Goal: Information Seeking & Learning: Learn about a topic

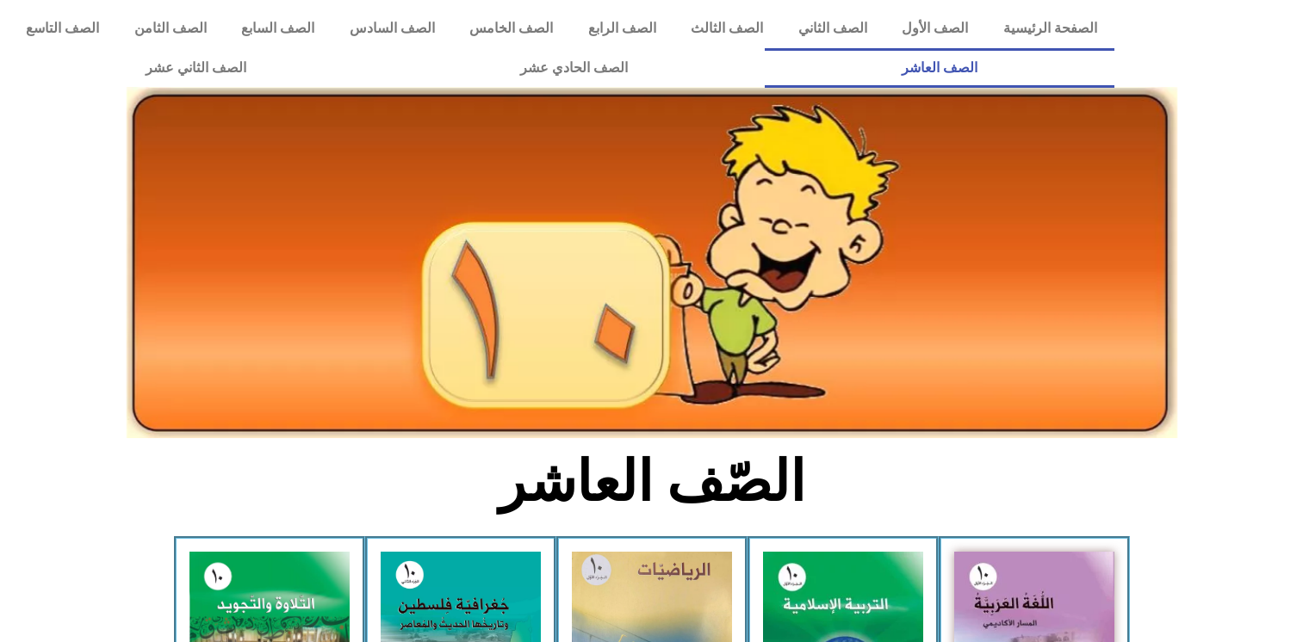
scroll to position [76, 0]
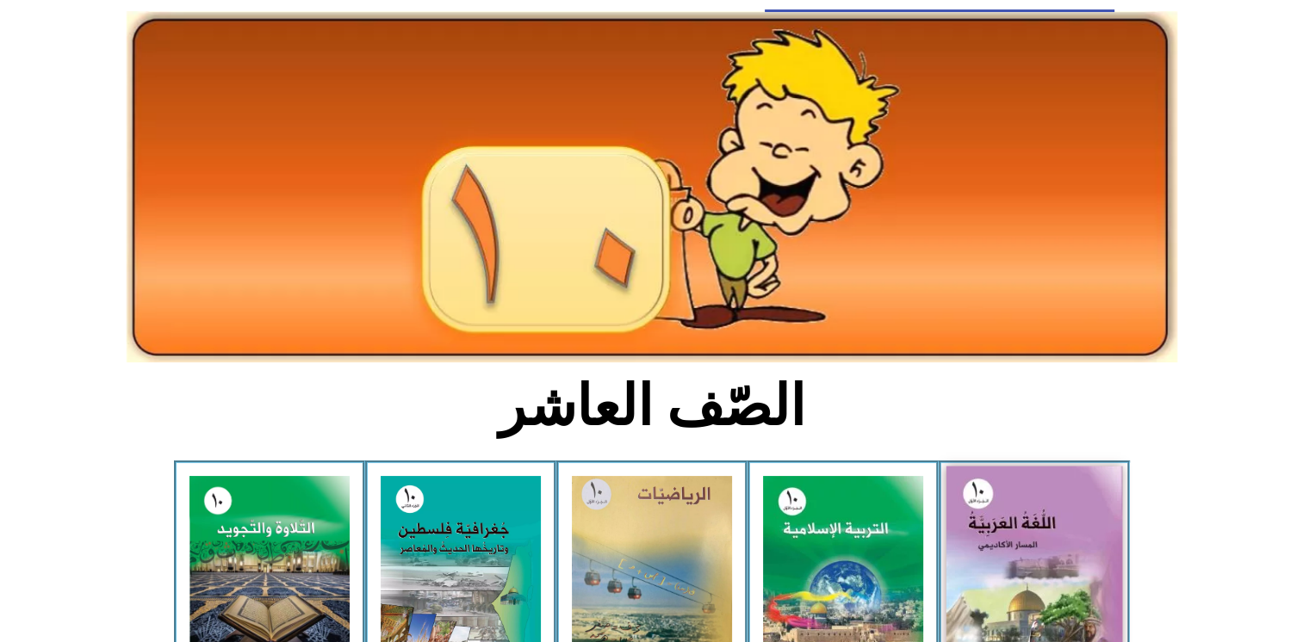
click at [993, 557] on img at bounding box center [1034, 575] width 177 height 217
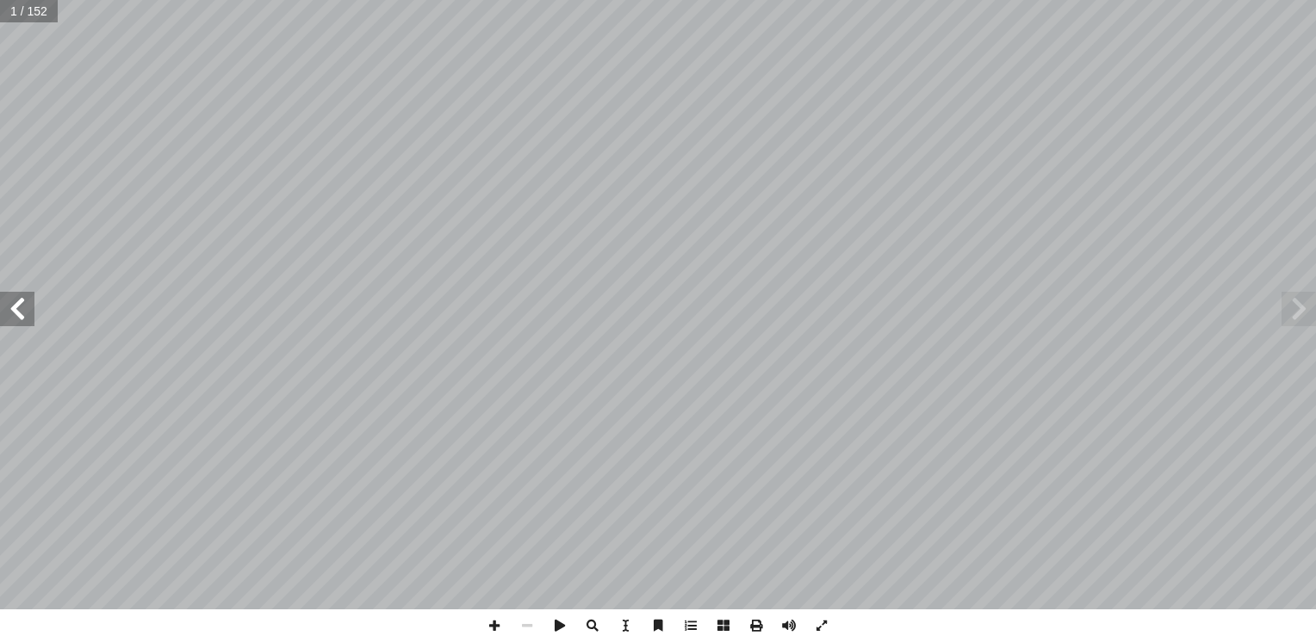
click at [25, 324] on span at bounding box center [17, 309] width 34 height 34
click at [822, 624] on span at bounding box center [821, 626] width 33 height 33
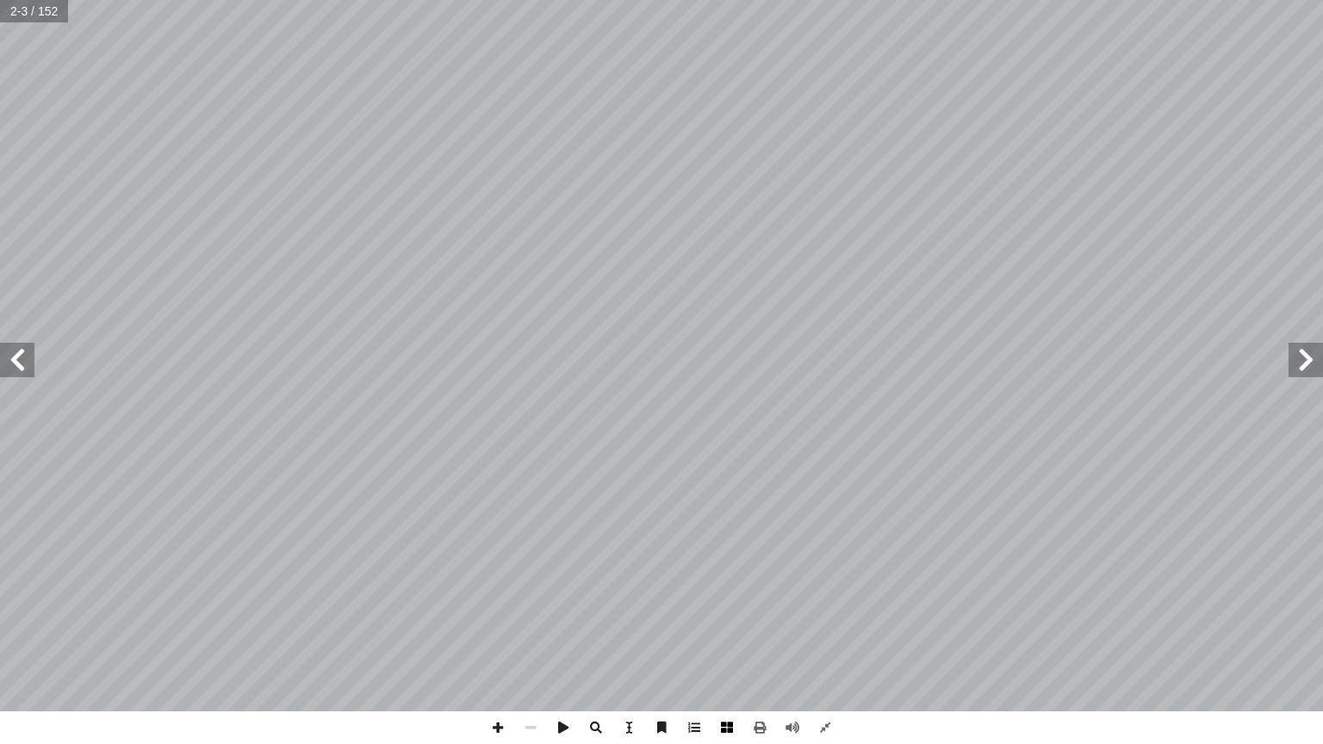
click at [730, 642] on span at bounding box center [726, 727] width 33 height 33
click at [24, 366] on span at bounding box center [17, 360] width 34 height 34
click at [1307, 371] on span at bounding box center [1305, 360] width 34 height 34
click at [7, 366] on span at bounding box center [17, 360] width 34 height 34
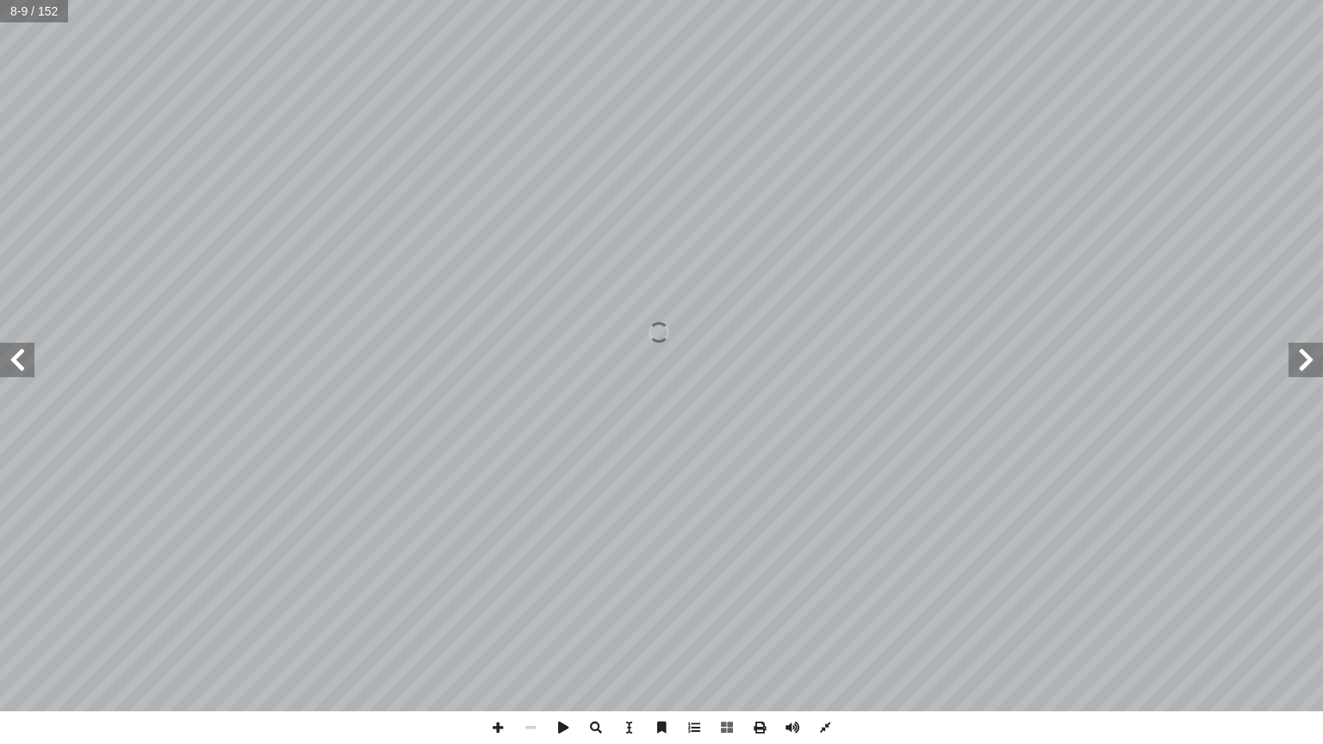
click at [1302, 363] on span at bounding box center [1305, 360] width 34 height 34
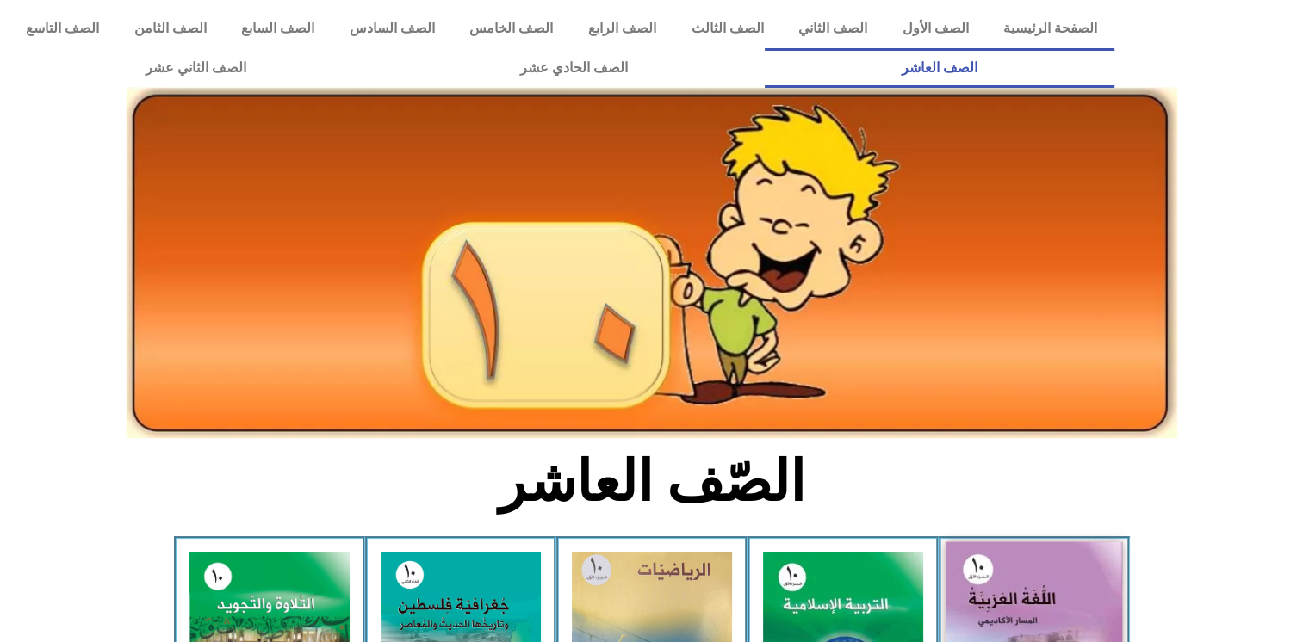
click at [1056, 586] on img at bounding box center [1034, 651] width 177 height 217
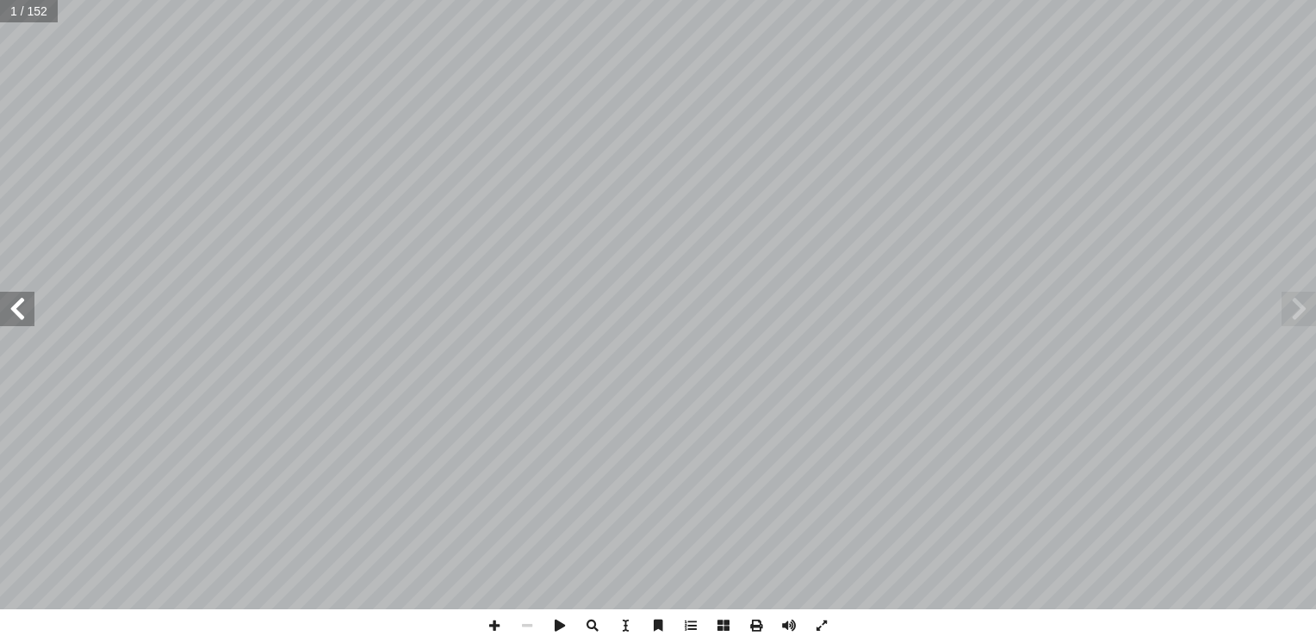
click at [8, 314] on span at bounding box center [17, 309] width 34 height 34
click at [832, 620] on span at bounding box center [821, 626] width 33 height 33
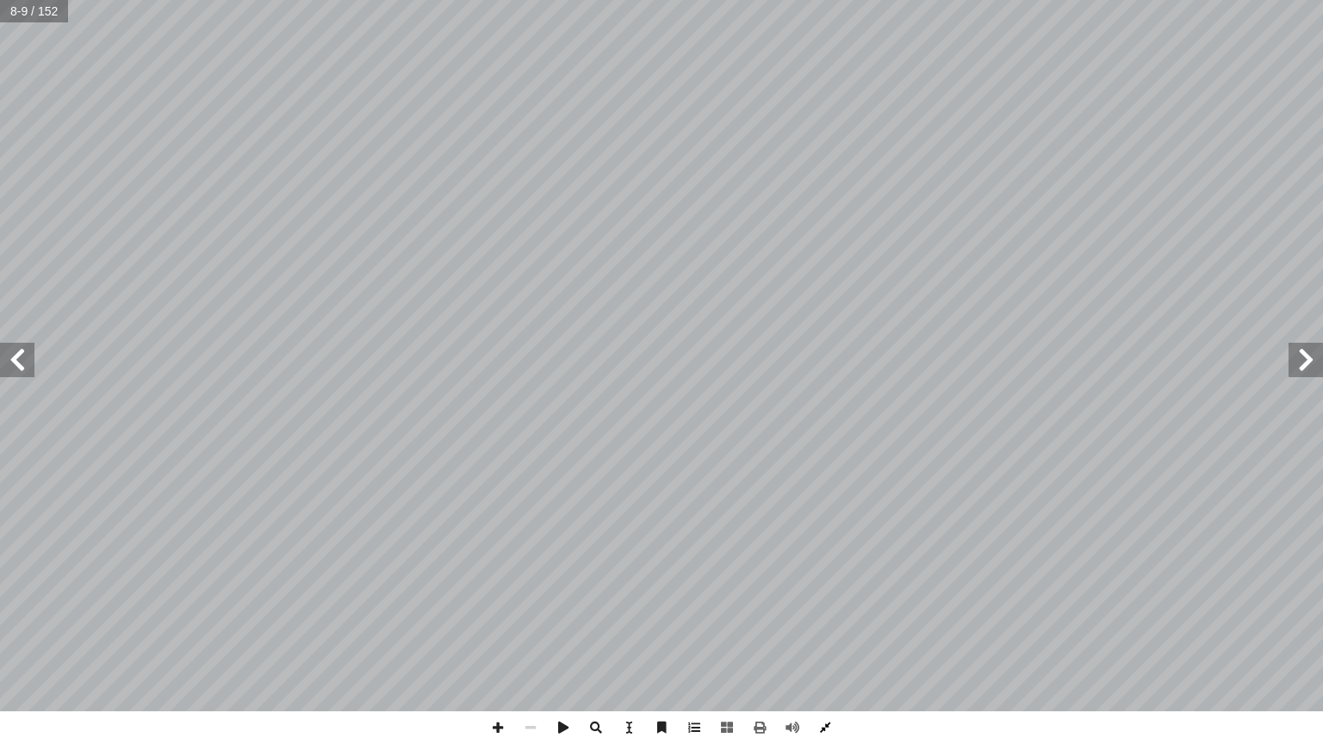
click at [821, 642] on span at bounding box center [825, 727] width 33 height 33
